Goal: Task Accomplishment & Management: Complete application form

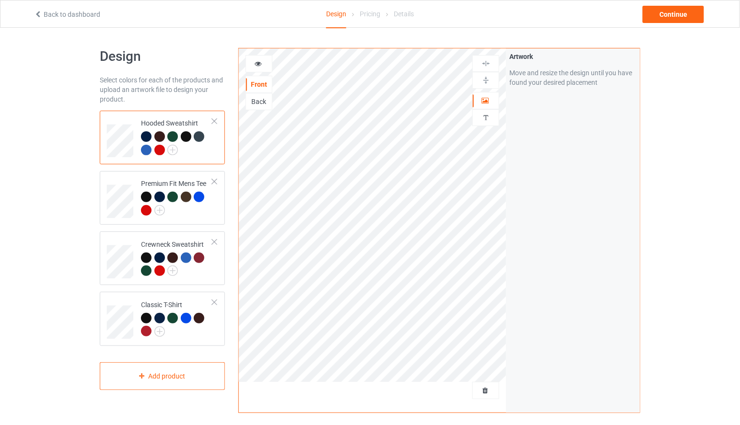
click at [142, 149] on div at bounding box center [146, 150] width 11 height 11
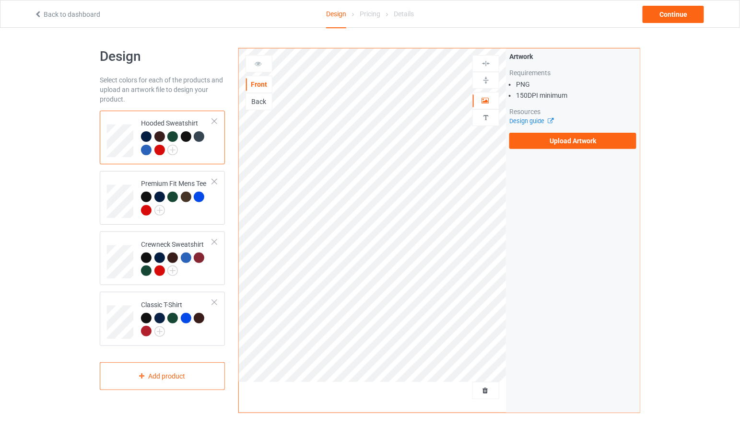
click at [259, 98] on div "Back" at bounding box center [259, 102] width 26 height 10
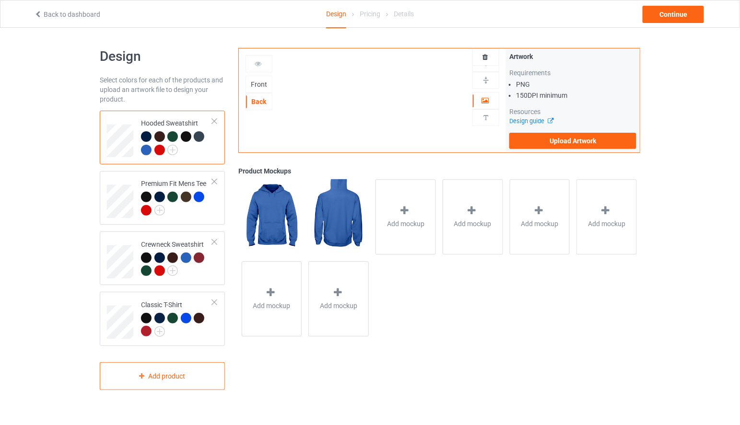
click at [145, 151] on div at bounding box center [146, 150] width 11 height 11
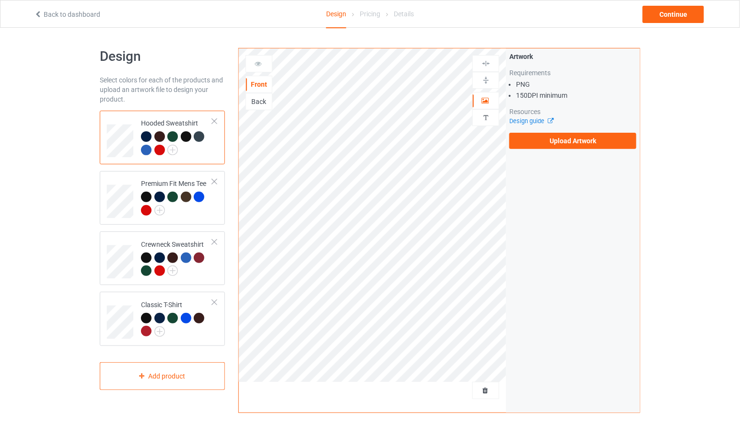
click at [267, 102] on div "Back" at bounding box center [259, 102] width 26 height 10
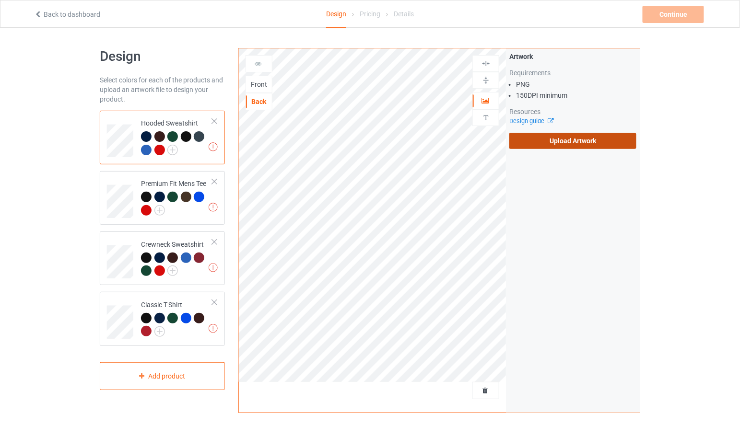
click at [562, 138] on label "Upload Artwork" at bounding box center [572, 141] width 127 height 16
click at [0, 0] on input "Upload Artwork" at bounding box center [0, 0] width 0 height 0
click at [594, 141] on label "Upload Artwork" at bounding box center [572, 141] width 127 height 16
click at [0, 0] on input "Upload Artwork" at bounding box center [0, 0] width 0 height 0
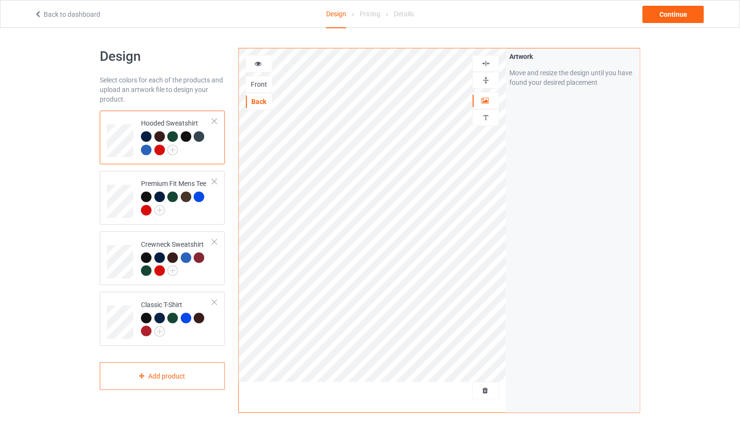
click at [259, 62] on icon at bounding box center [258, 62] width 8 height 7
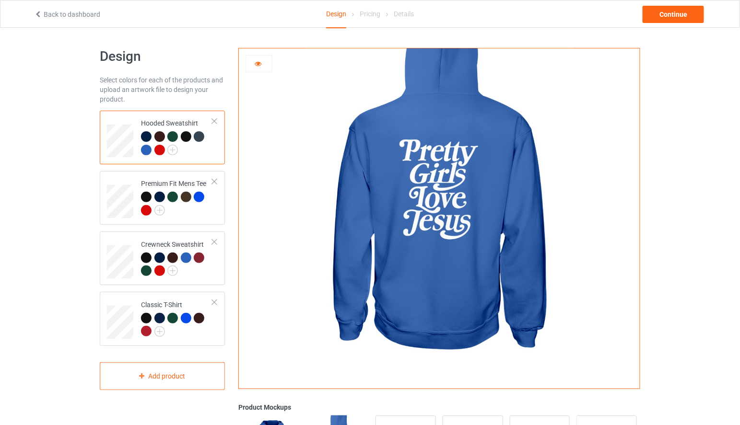
click at [258, 65] on icon at bounding box center [258, 62] width 8 height 7
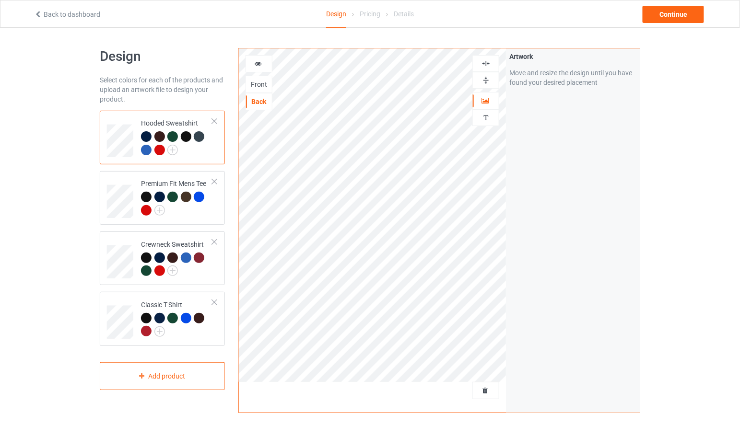
click at [257, 61] on icon at bounding box center [258, 62] width 8 height 7
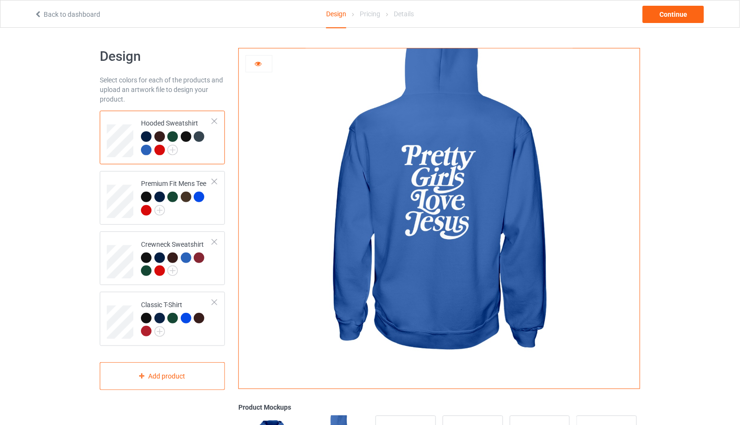
click at [257, 61] on icon at bounding box center [258, 62] width 8 height 7
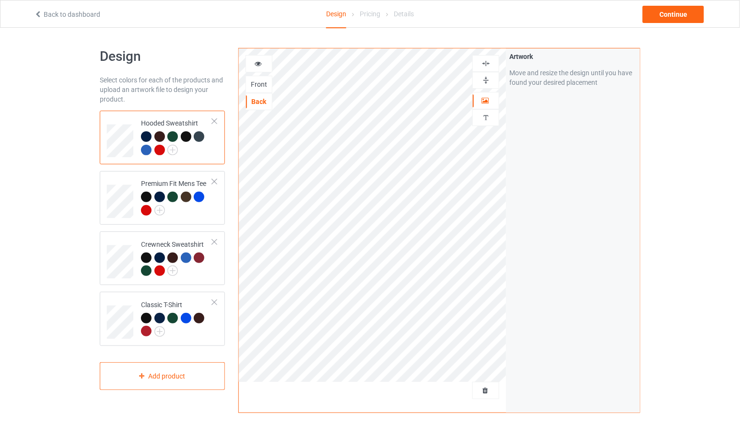
click at [266, 87] on div "Front" at bounding box center [259, 85] width 26 height 10
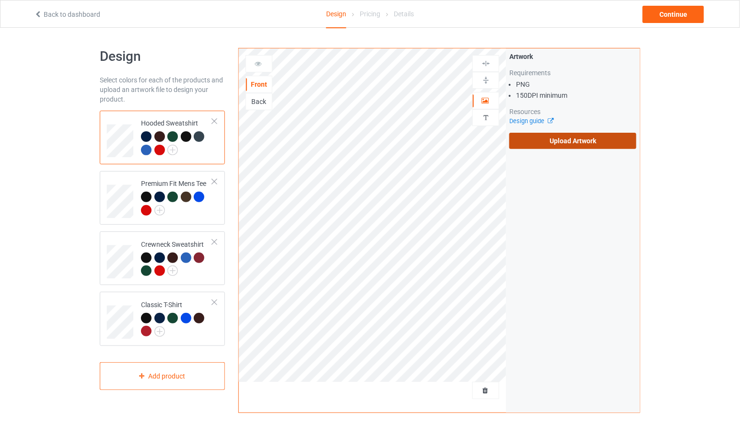
click at [570, 143] on label "Upload Artwork" at bounding box center [572, 141] width 127 height 16
click at [0, 0] on input "Upload Artwork" at bounding box center [0, 0] width 0 height 0
click at [584, 145] on label "Upload Artwork" at bounding box center [572, 141] width 127 height 16
click at [0, 0] on input "Upload Artwork" at bounding box center [0, 0] width 0 height 0
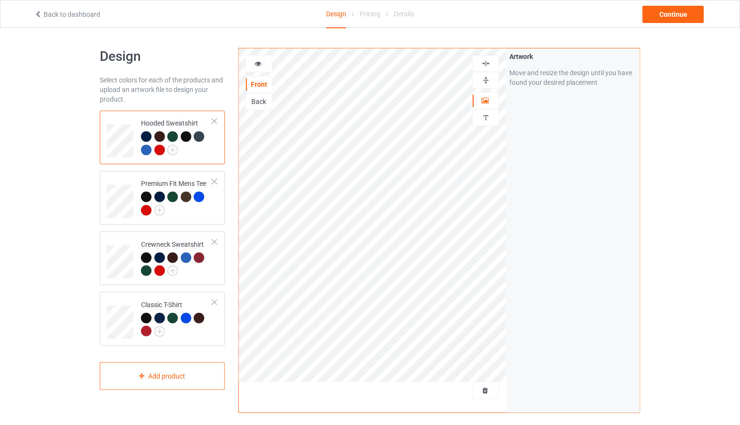
click at [255, 60] on icon at bounding box center [258, 62] width 8 height 7
click at [260, 64] on icon at bounding box center [258, 62] width 8 height 7
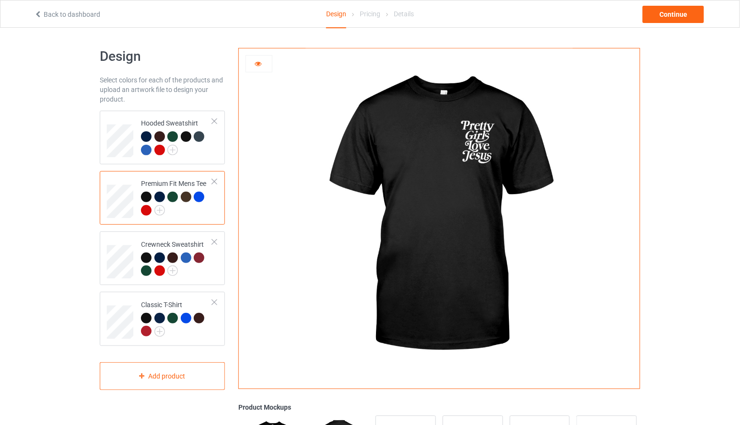
click at [258, 64] on icon at bounding box center [258, 62] width 8 height 7
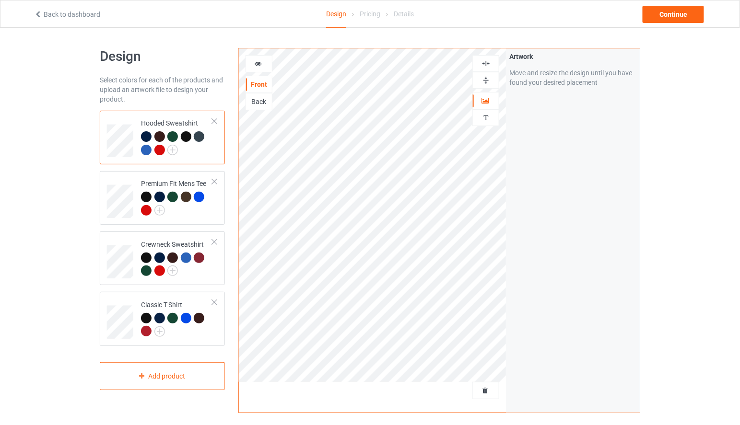
click at [263, 61] on div at bounding box center [259, 64] width 26 height 10
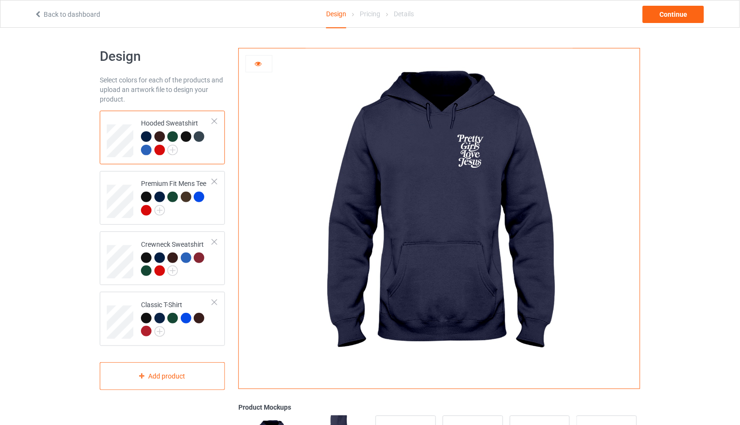
click at [255, 61] on icon at bounding box center [258, 62] width 8 height 7
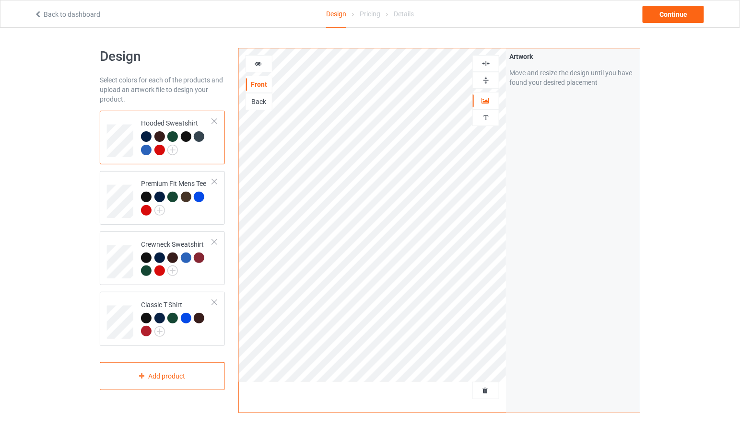
click at [261, 62] on icon at bounding box center [258, 62] width 8 height 7
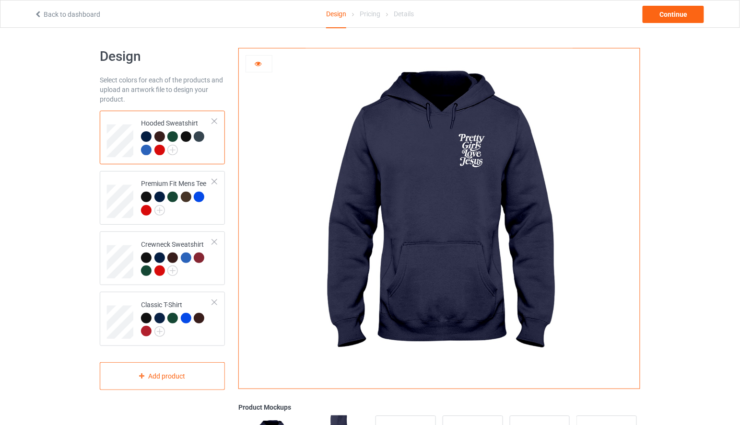
click at [144, 151] on div at bounding box center [146, 150] width 11 height 11
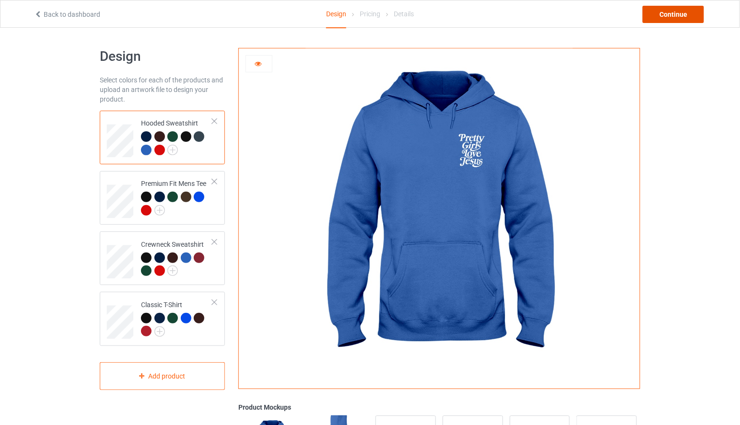
click at [681, 20] on div "Continue" at bounding box center [673, 14] width 61 height 17
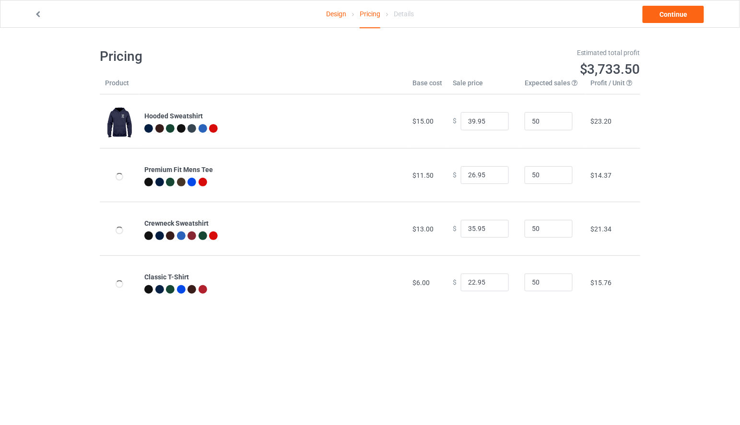
type input "46.95"
type input "32.95"
type input "39.95"
type input "26.95"
drag, startPoint x: 470, startPoint y: 120, endPoint x: 446, endPoint y: 123, distance: 23.6
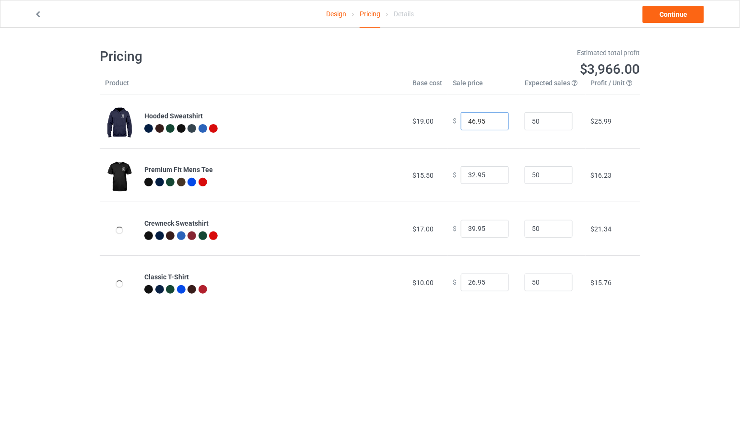
click at [447, 123] on td "$ 46.95" at bounding box center [483, 121] width 72 height 54
type input "39.95"
drag, startPoint x: 470, startPoint y: 175, endPoint x: 459, endPoint y: 176, distance: 11.5
click at [461, 176] on input "32.95" at bounding box center [485, 175] width 48 height 18
type input "26.95"
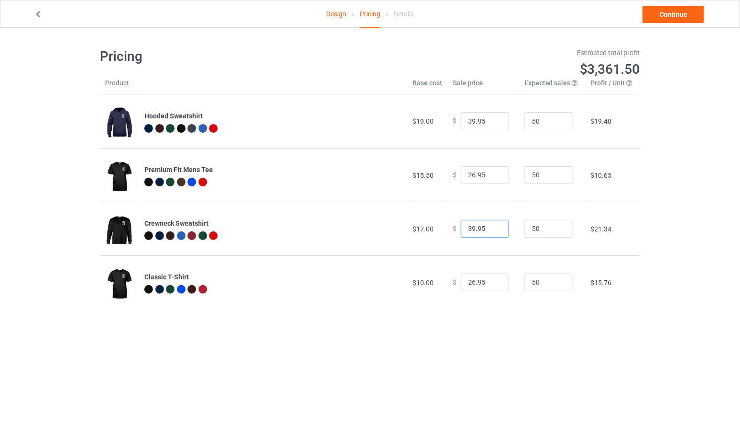
click at [470, 230] on input "39.95" at bounding box center [485, 229] width 48 height 18
type input "35.95"
click at [471, 282] on input "26.95" at bounding box center [485, 283] width 48 height 18
type input "22.95"
click at [680, 14] on link "Continue" at bounding box center [673, 14] width 61 height 17
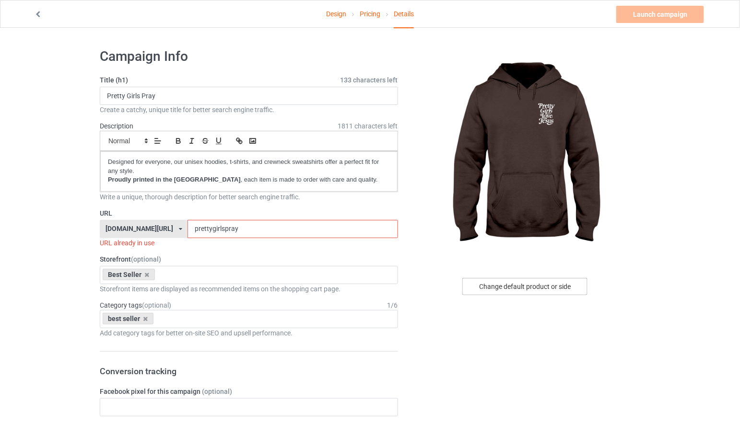
click at [557, 281] on div "Change default product or side" at bounding box center [524, 286] width 125 height 17
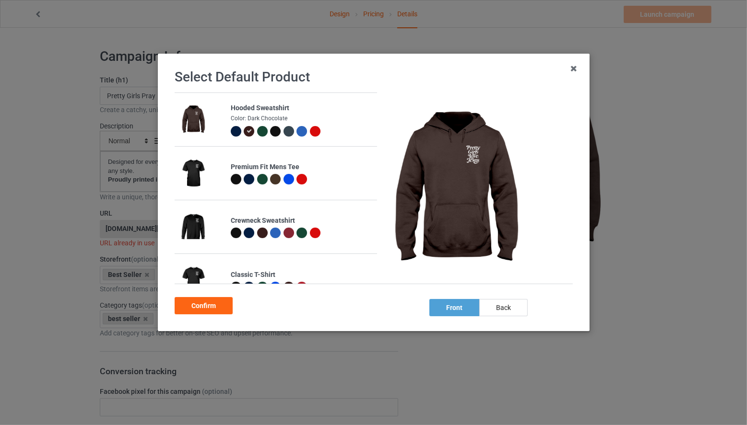
click at [296, 129] on div at bounding box center [301, 131] width 11 height 11
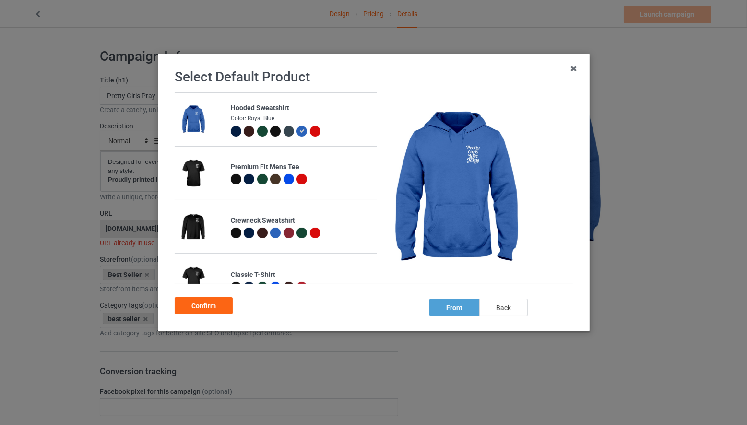
click at [496, 305] on div "back" at bounding box center [503, 307] width 48 height 17
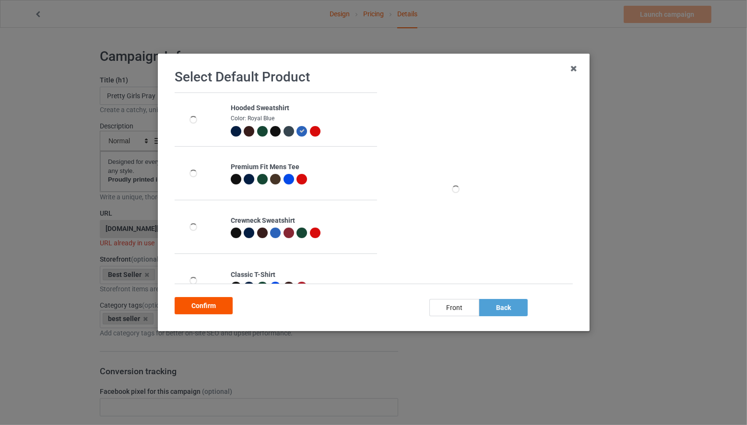
click at [217, 314] on div "Confirm" at bounding box center [204, 305] width 58 height 17
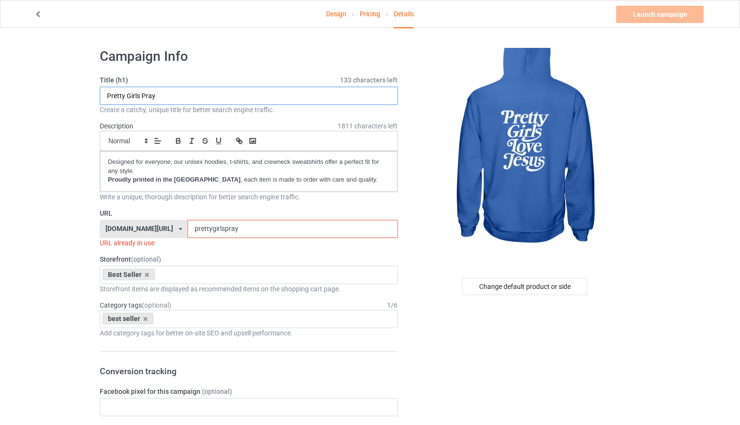
drag, startPoint x: 163, startPoint y: 97, endPoint x: 141, endPoint y: 98, distance: 21.6
click at [141, 98] on input "Pretty Girls Pray" at bounding box center [249, 96] width 298 height 18
drag, startPoint x: 200, startPoint y: 94, endPoint x: 114, endPoint y: 90, distance: 86.9
click at [114, 90] on input "Pretty Girls Love [DEMOGRAPHIC_DATA]" at bounding box center [249, 96] width 298 height 18
type input "Pretty Girls Love [DEMOGRAPHIC_DATA]"
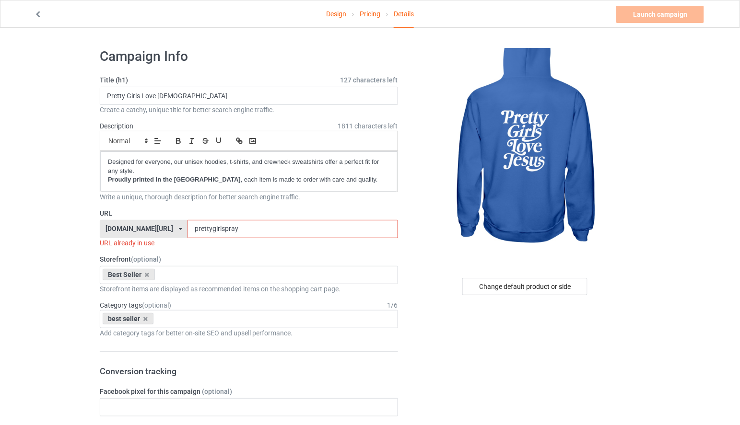
drag, startPoint x: 283, startPoint y: 228, endPoint x: 211, endPoint y: 226, distance: 72.9
click at [211, 226] on div "[DOMAIN_NAME][URL] [DOMAIN_NAME][URL] [DOMAIN_NAME][URL] [DOMAIN_NAME][URL] 5ca…" at bounding box center [249, 229] width 298 height 18
paste input "Pretty Girls Love [DEMOGRAPHIC_DATA]"
click at [247, 230] on input "Pretty Girls Love [DEMOGRAPHIC_DATA]" at bounding box center [292, 229] width 210 height 18
click at [261, 230] on input "PrettyGirls Love [DEMOGRAPHIC_DATA]" at bounding box center [292, 229] width 210 height 18
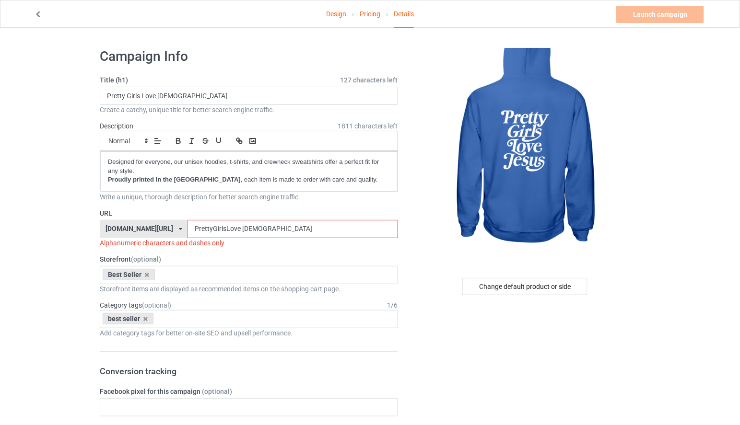
click at [275, 231] on input "PrettyGirlsLove [DEMOGRAPHIC_DATA]" at bounding box center [292, 229] width 210 height 18
click at [299, 229] on input "PrettyGirlsLoveJesus" at bounding box center [292, 229] width 210 height 18
click at [259, 232] on input "PrettyGirlsLoveJesus" at bounding box center [292, 229] width 210 height 18
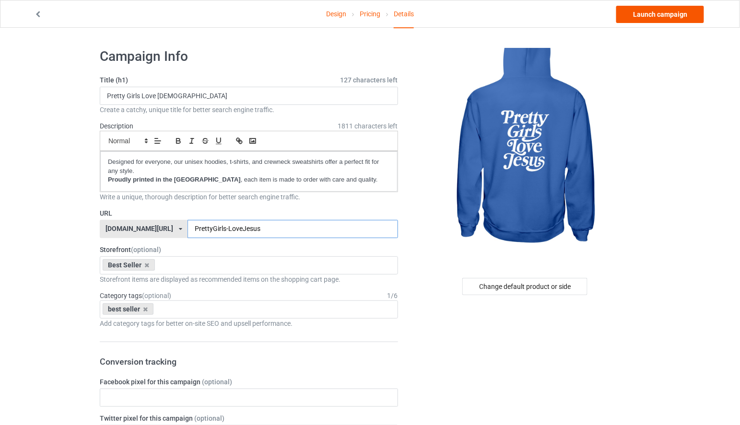
type input "PrettyGirls-LoveJesus"
click at [668, 14] on link "Launch campaign" at bounding box center [660, 14] width 88 height 17
